Goal: Task Accomplishment & Management: Complete application form

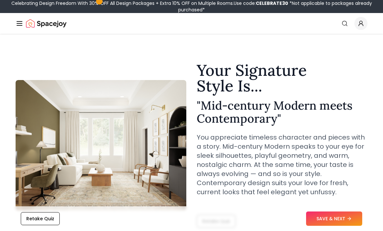
scroll to position [6, 0]
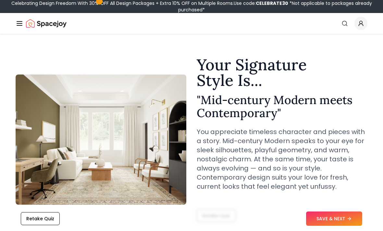
click at [330, 225] on button "SAVE & NEXT" at bounding box center [334, 218] width 56 height 14
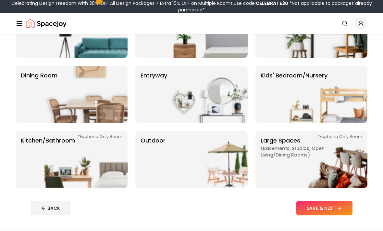
scroll to position [89, 0]
click at [342, 93] on img at bounding box center [325, 94] width 83 height 57
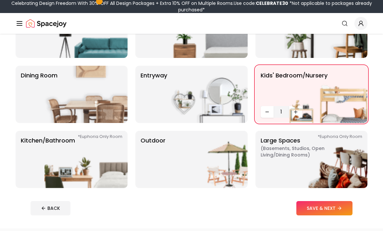
click at [329, 206] on button "SAVE & NEXT" at bounding box center [325, 208] width 56 height 14
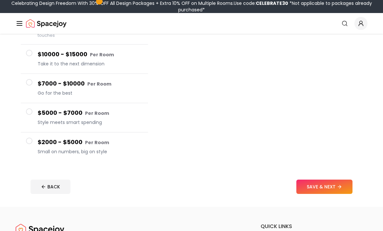
scroll to position [95, 0]
click at [29, 143] on span at bounding box center [29, 140] width 6 height 6
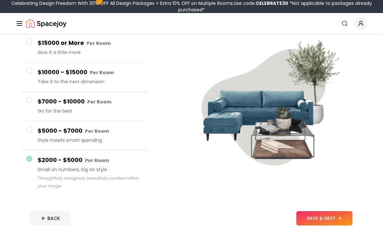
click at [31, 126] on button "$5000 - $7000 Per Room Style meets smart spending" at bounding box center [84, 135] width 127 height 29
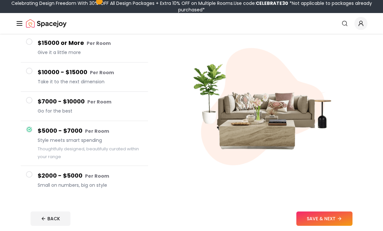
click at [31, 97] on span at bounding box center [29, 100] width 6 height 6
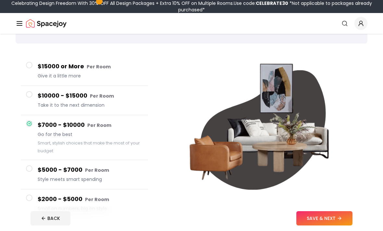
scroll to position [38, 0]
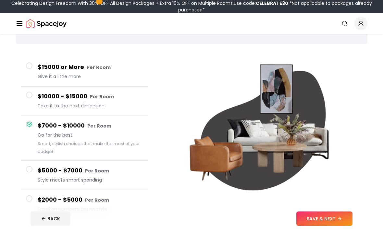
click at [35, 94] on button "$10000 - $15000 Per Room Take it to the next dimension" at bounding box center [84, 100] width 127 height 29
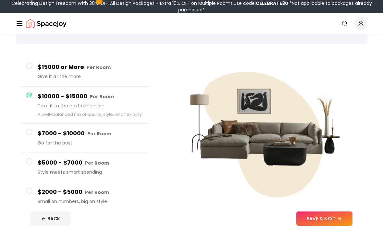
click at [33, 69] on button "$15000 or More Per Room Give it a little more" at bounding box center [84, 71] width 127 height 29
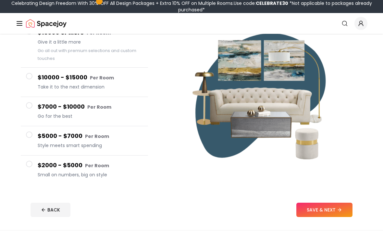
scroll to position [72, 0]
click at [35, 164] on button "$2000 - $5000 Per Room Small on numbers, big on style" at bounding box center [84, 169] width 127 height 29
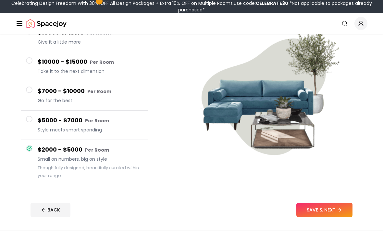
click at [329, 209] on button "SAVE & NEXT" at bounding box center [325, 209] width 56 height 14
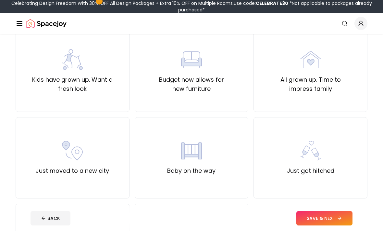
scroll to position [145, 0]
click at [50, 67] on div "Kids have grown up. Want a fresh look" at bounding box center [72, 71] width 103 height 44
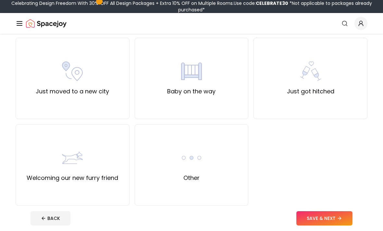
scroll to position [225, 0]
click at [335, 225] on button "SAVE & NEXT" at bounding box center [325, 218] width 56 height 14
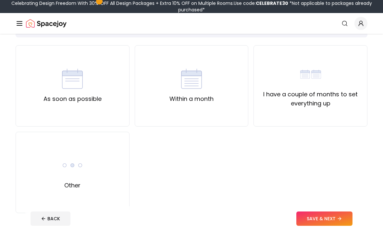
scroll to position [45, 0]
click at [208, 87] on div "Within a month" at bounding box center [192, 85] width 44 height 35
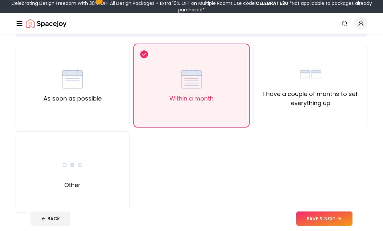
click at [334, 225] on button "SAVE & NEXT" at bounding box center [325, 218] width 56 height 14
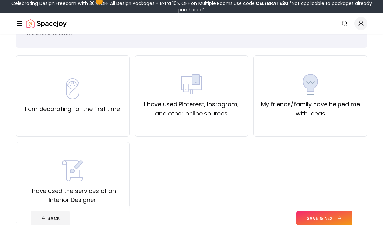
scroll to position [34, 0]
click at [44, 166] on div "I have used the services of an Interior Designer" at bounding box center [72, 182] width 103 height 44
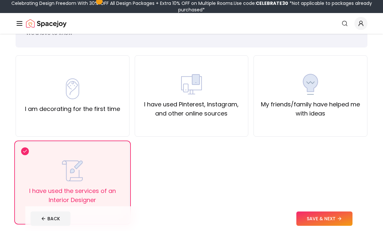
click at [43, 158] on div "I have used the services of an Interior Designer" at bounding box center [73, 182] width 114 height 81
click at [30, 154] on div "I have used the services of an Interior Designer" at bounding box center [73, 182] width 114 height 81
click at [32, 162] on div "I have used the services of an Interior Designer" at bounding box center [72, 182] width 103 height 44
click at [218, 104] on label "I have used Pinterest, Instagram, and other online sources" at bounding box center [191, 109] width 103 height 18
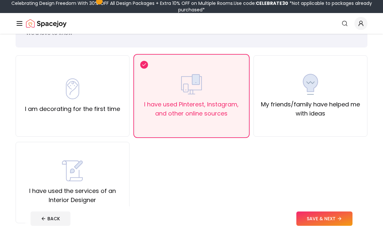
click at [323, 225] on button "SAVE & NEXT" at bounding box center [325, 218] width 56 height 14
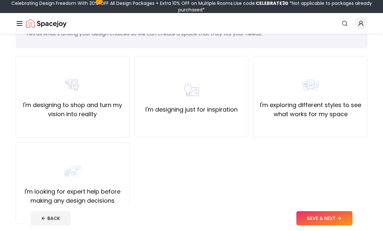
scroll to position [34, 0]
click at [332, 103] on label "I'm exploring different styles to see what works for my space" at bounding box center [310, 109] width 103 height 18
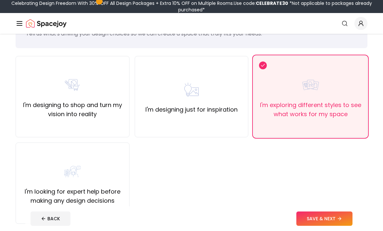
click at [328, 225] on button "SAVE & NEXT" at bounding box center [325, 218] width 56 height 14
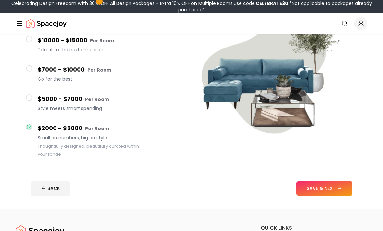
scroll to position [110, 0]
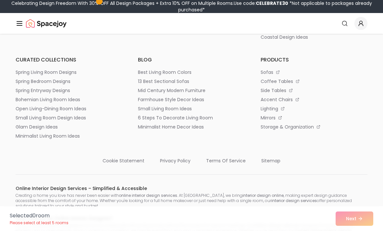
scroll to position [184, 0]
